Goal: Navigation & Orientation: Locate item on page

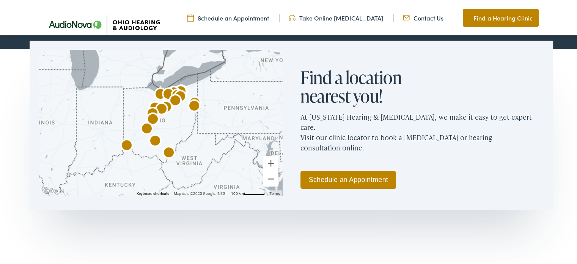
scroll to position [440, 0]
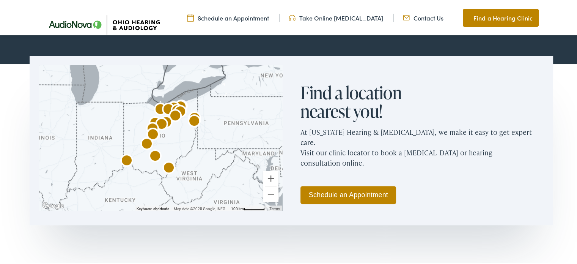
click at [172, 104] on img "AudioNova" at bounding box center [180, 111] width 18 height 18
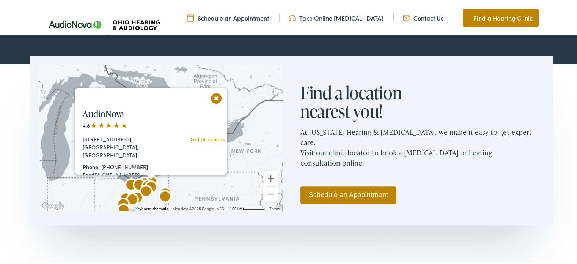
click at [214, 97] on button "Close" at bounding box center [216, 96] width 13 height 13
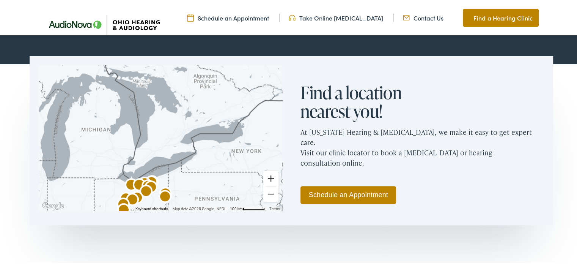
click at [265, 177] on button "Zoom in" at bounding box center [270, 177] width 15 height 15
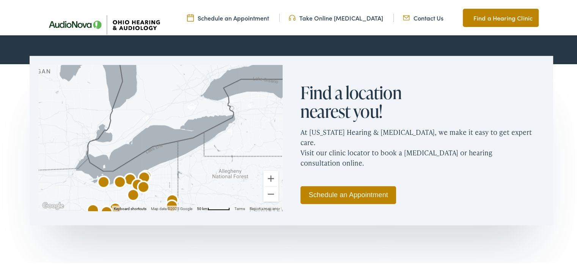
drag, startPoint x: 258, startPoint y: 143, endPoint x: 261, endPoint y: 93, distance: 49.4
click at [261, 93] on div at bounding box center [160, 137] width 243 height 146
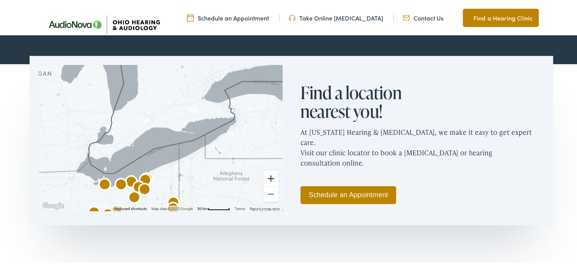
click at [268, 177] on button "Zoom in" at bounding box center [270, 177] width 15 height 15
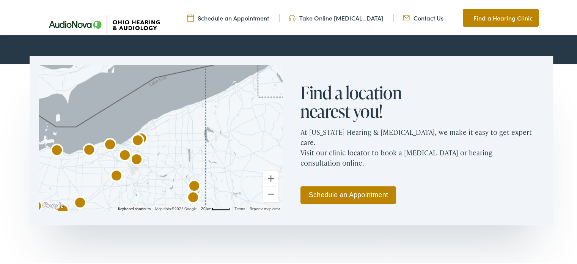
drag, startPoint x: 236, startPoint y: 153, endPoint x: 244, endPoint y: 69, distance: 83.8
click at [244, 69] on div at bounding box center [160, 137] width 243 height 146
click at [108, 140] on img "AudioNova" at bounding box center [110, 144] width 18 height 18
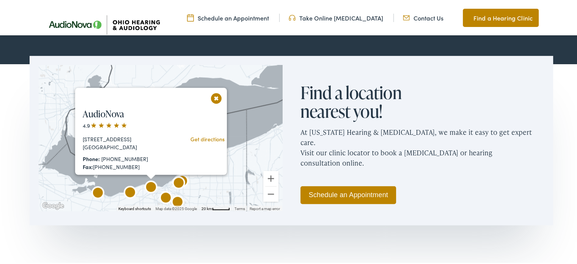
click at [214, 98] on button "Close" at bounding box center [216, 96] width 13 height 13
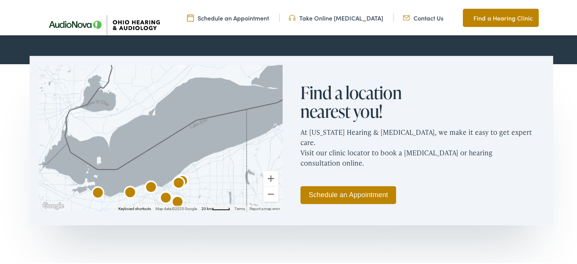
click at [163, 195] on img "AudioNova" at bounding box center [166, 197] width 18 height 18
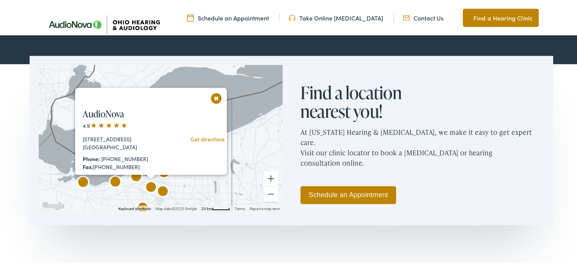
click at [211, 96] on button "Close" at bounding box center [216, 96] width 13 height 13
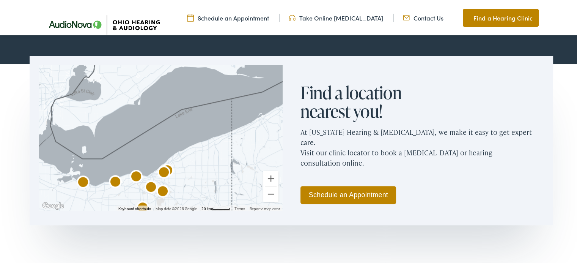
click at [166, 170] on img "AudioNova" at bounding box center [164, 172] width 18 height 18
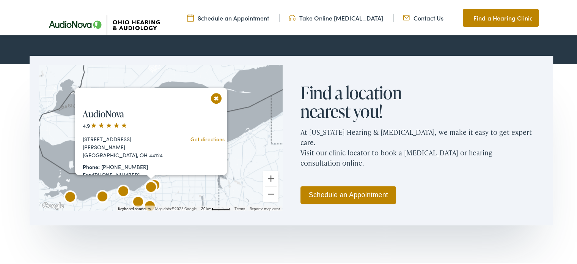
click at [215, 97] on button "Close" at bounding box center [216, 96] width 13 height 13
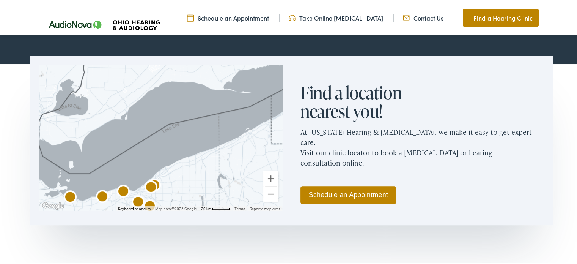
click at [149, 188] on img "AudioNova" at bounding box center [151, 186] width 18 height 18
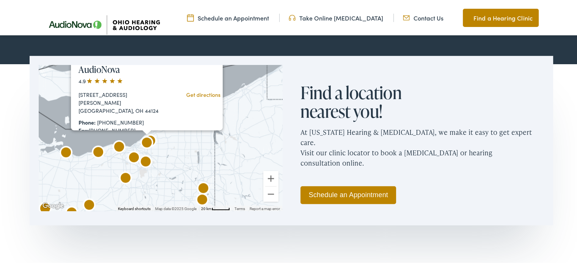
drag, startPoint x: 157, startPoint y: 189, endPoint x: 151, endPoint y: 129, distance: 60.6
click at [151, 131] on img "Ohio Hearing &#038; Audiology by AudioNova" at bounding box center [150, 140] width 18 height 18
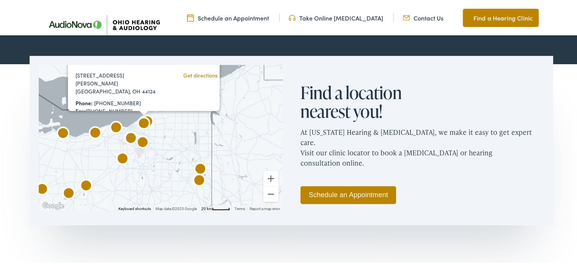
click at [121, 155] on img "AudioNova" at bounding box center [122, 158] width 18 height 18
